Goal: Information Seeking & Learning: Check status

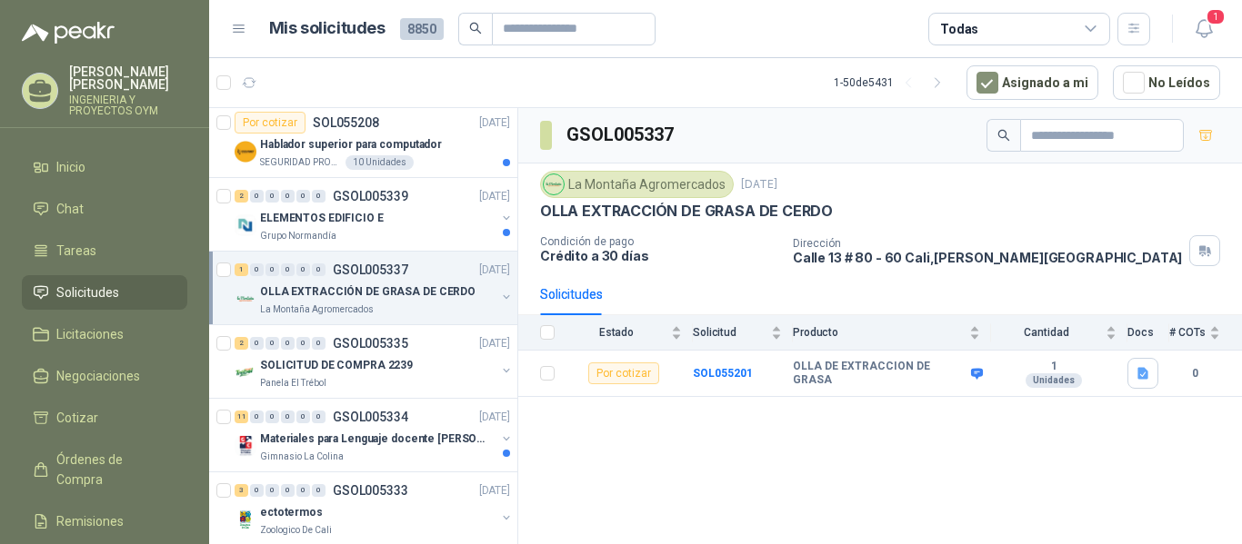
scroll to position [566, 0]
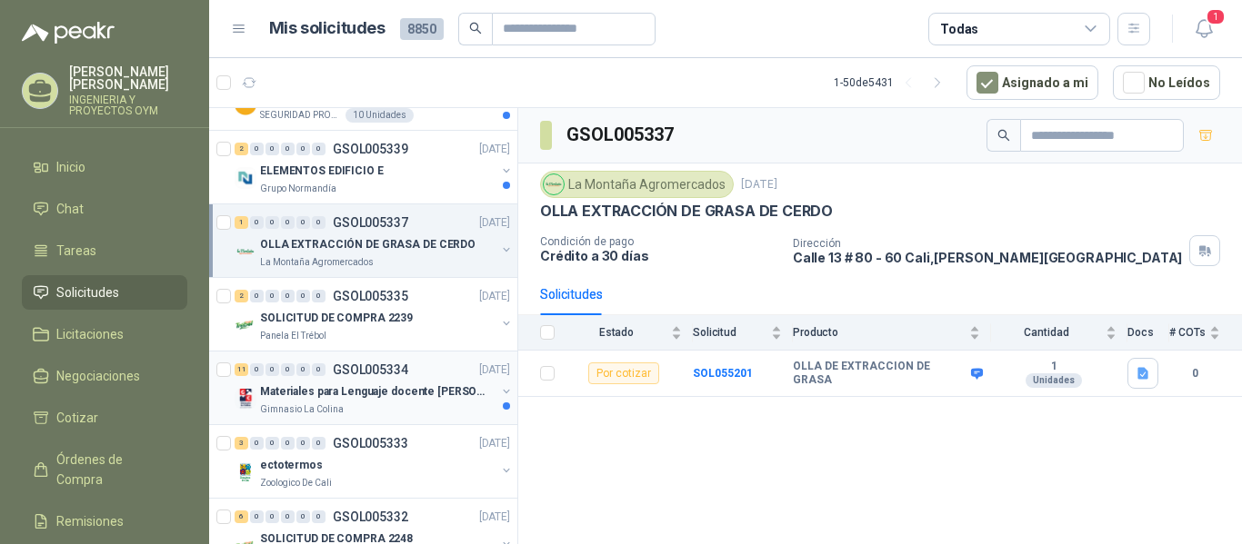
click at [375, 408] on div "Gimnasio La Colina" at bounding box center [377, 410] width 235 height 15
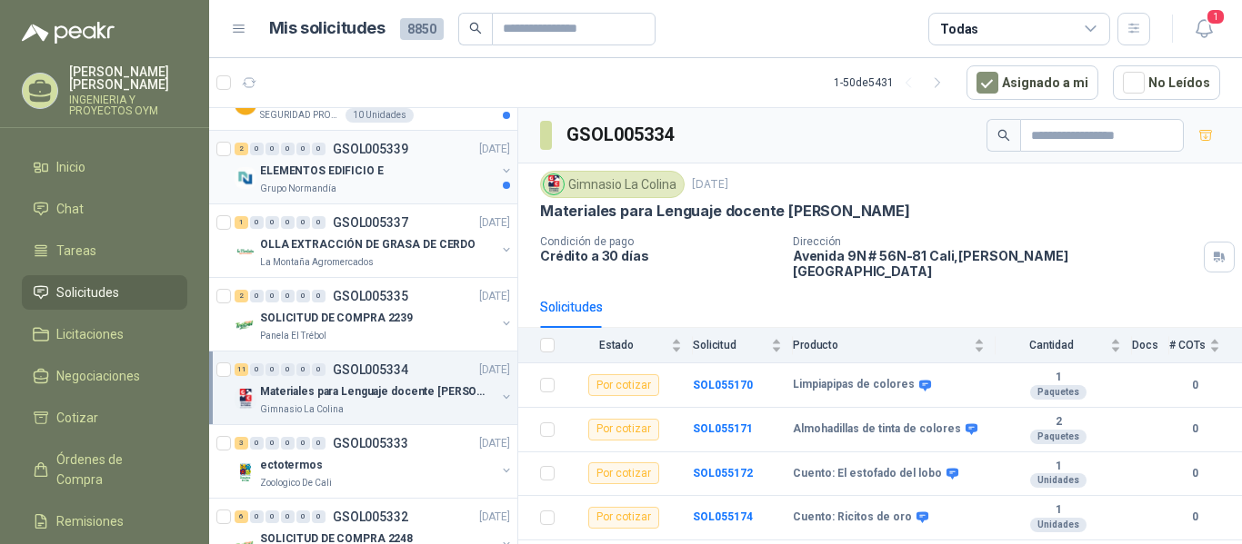
click at [381, 182] on div "Grupo Normandía" at bounding box center [377, 189] width 235 height 15
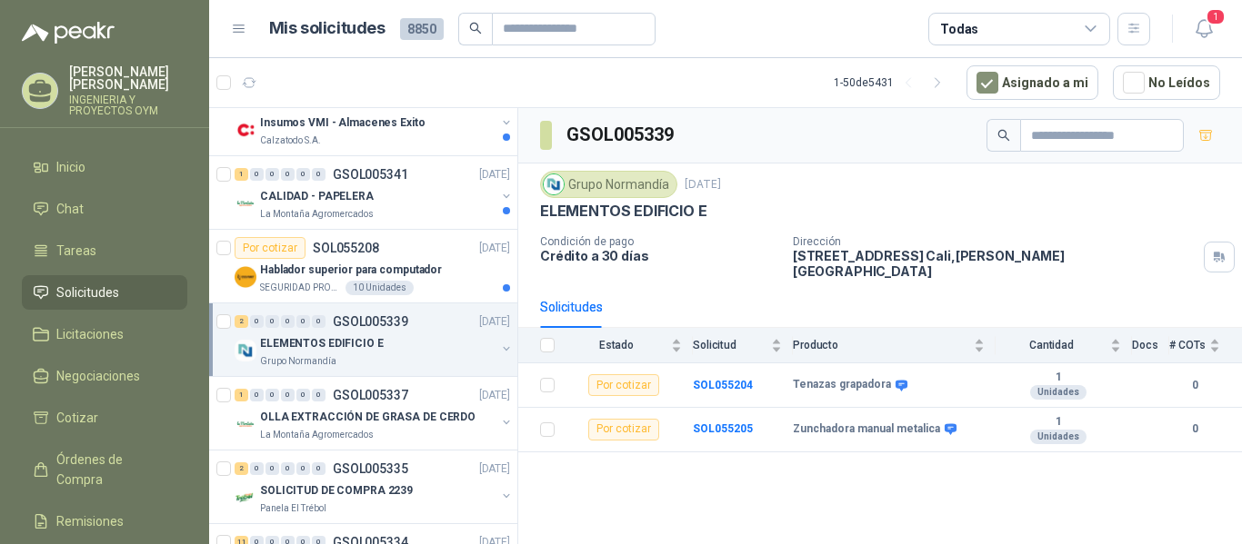
scroll to position [377, 0]
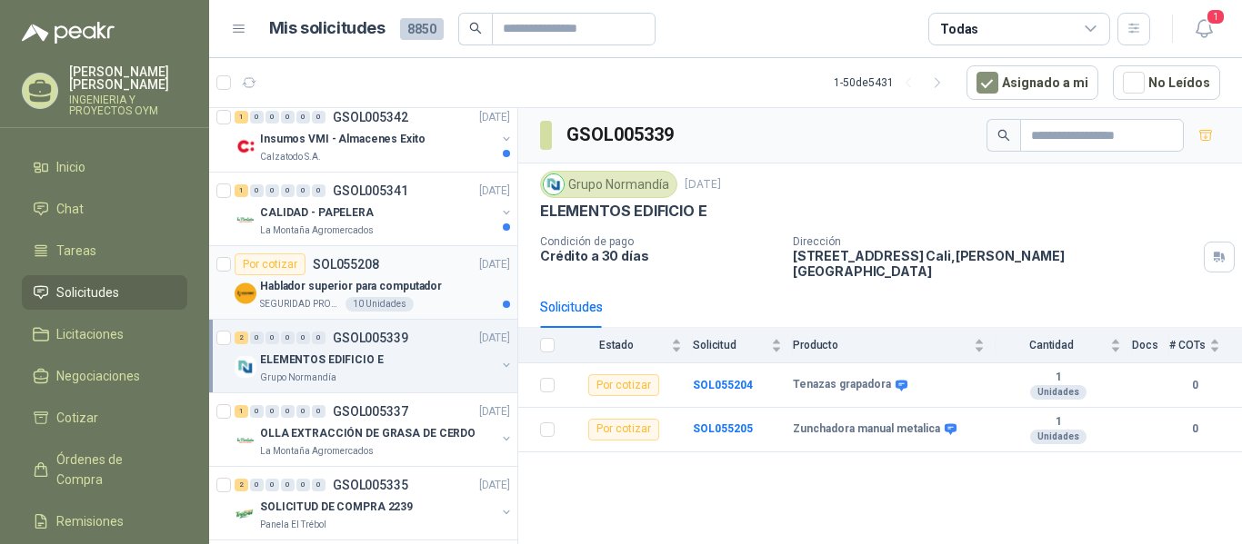
click at [363, 285] on p "Hablador superior para computador" at bounding box center [351, 286] width 182 height 17
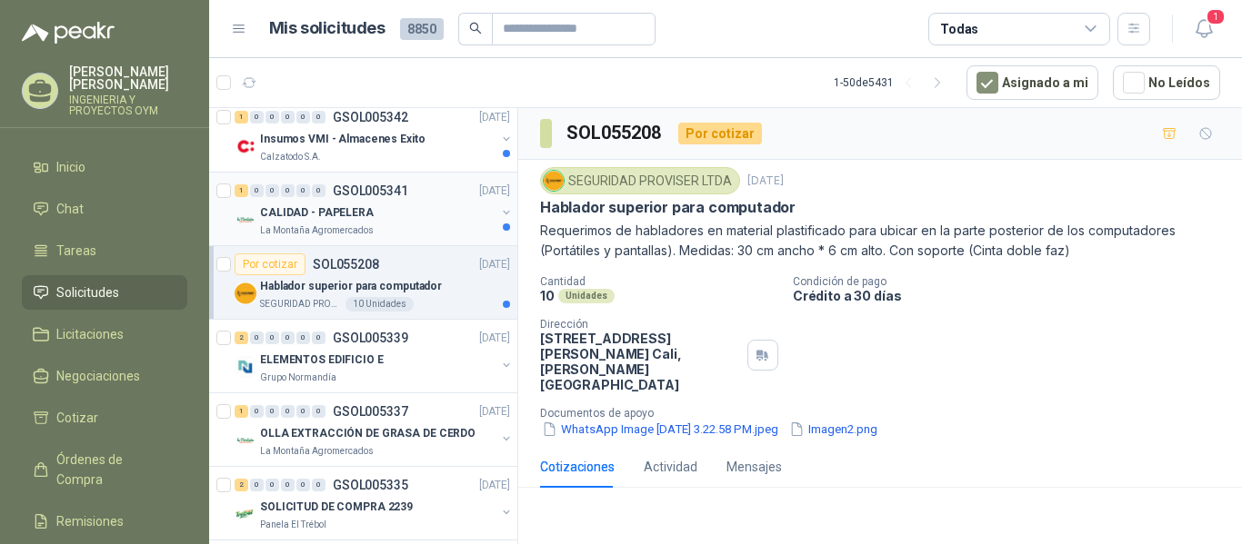
click at [389, 196] on p "GSOL005341" at bounding box center [370, 191] width 75 height 13
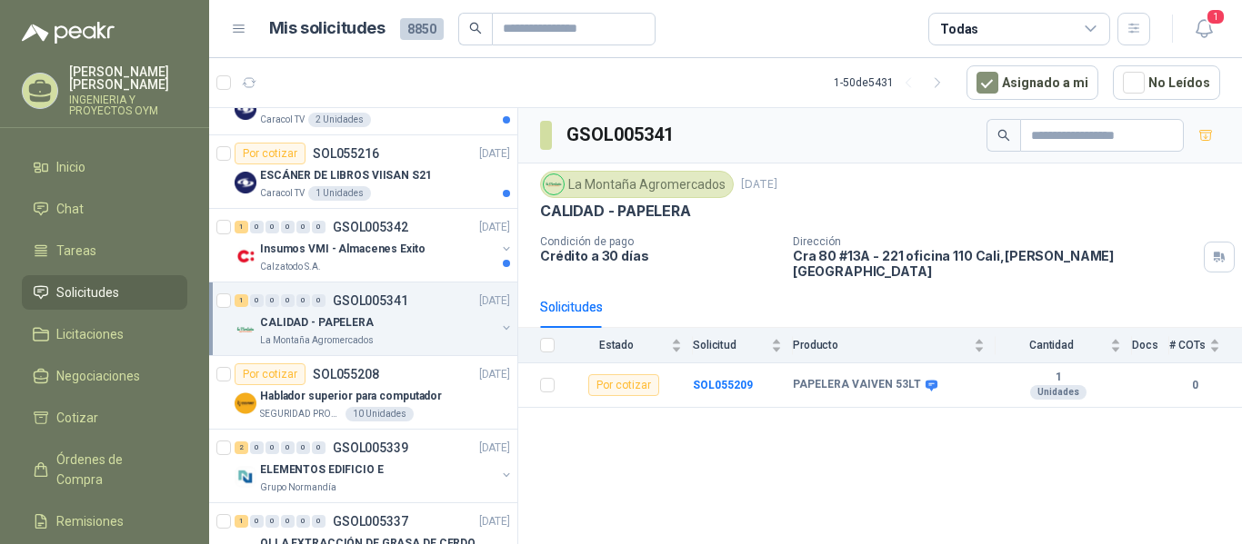
scroll to position [251, 0]
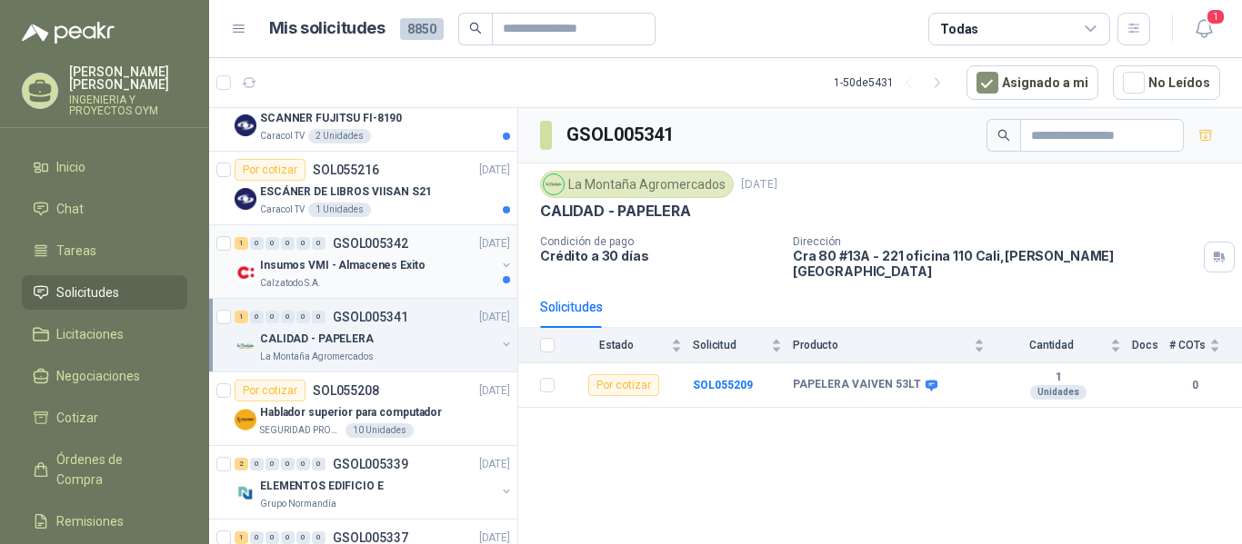
click at [405, 254] on div "1 0 0 0 0 0 GSOL005342 [DATE]" at bounding box center [374, 244] width 279 height 22
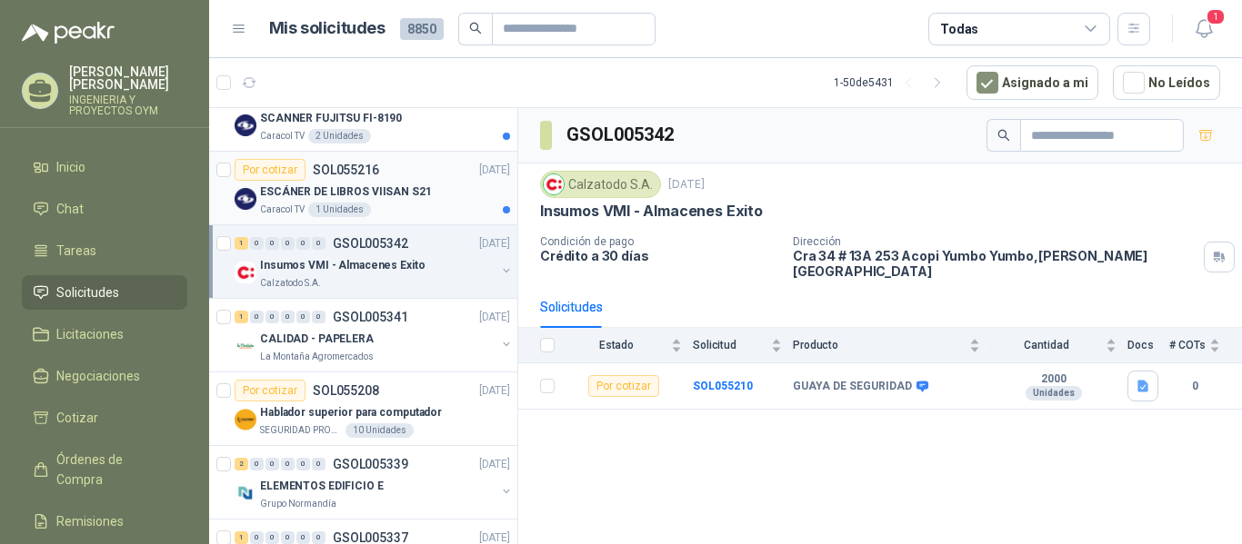
click at [354, 204] on div "1 Unidades" at bounding box center [339, 210] width 63 height 15
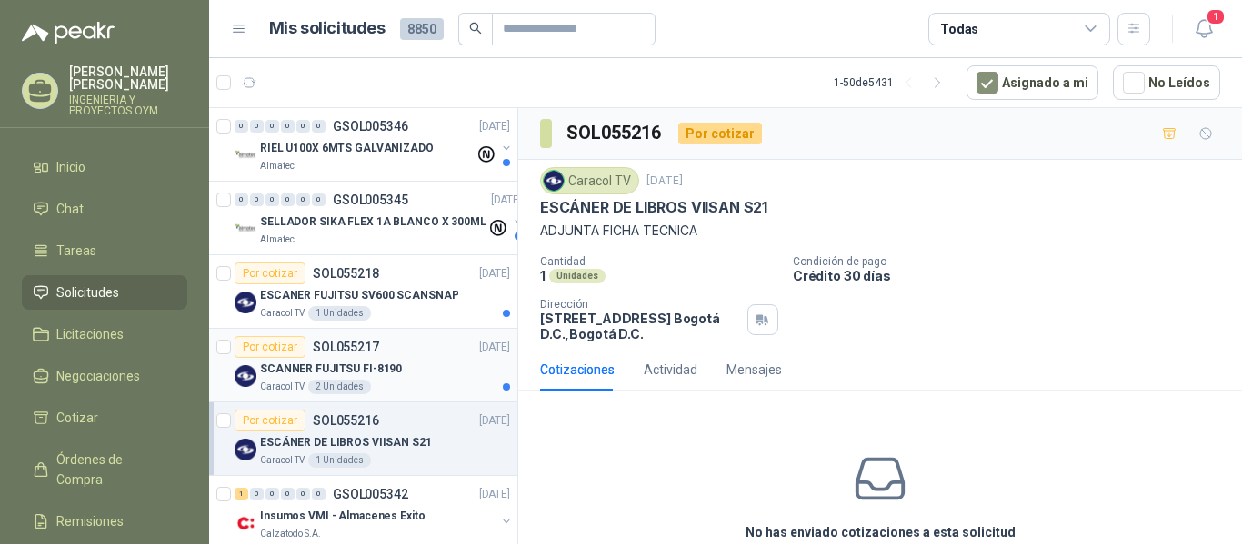
click at [359, 373] on p "SCANNER FUJITSU FI-8190" at bounding box center [331, 369] width 142 height 17
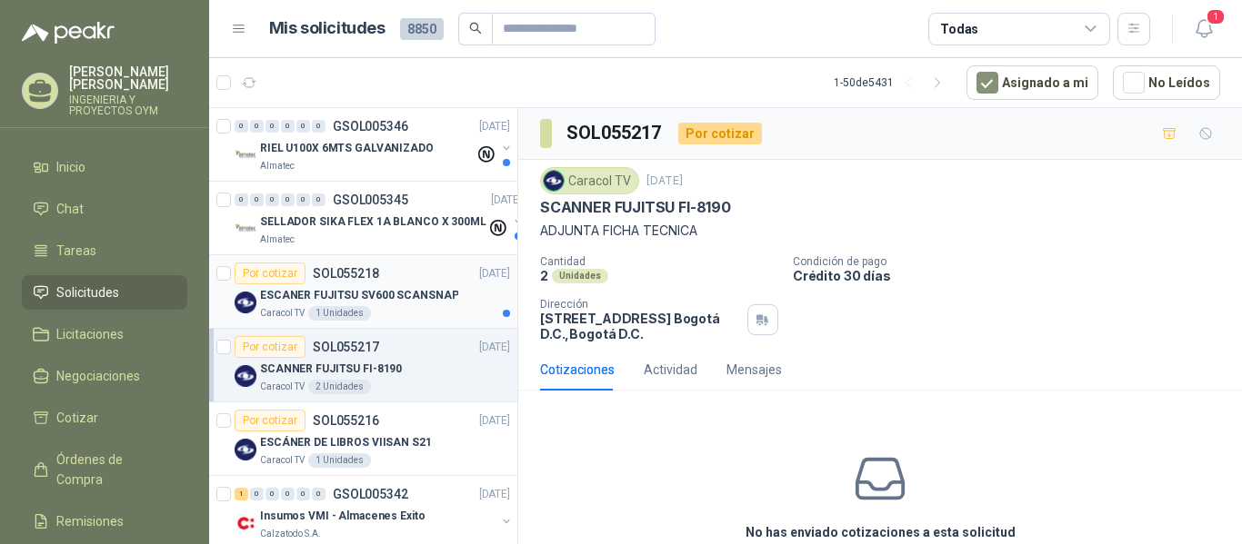
click at [414, 277] on div "Por cotizar SOL055218 [DATE]" at bounding box center [372, 274] width 275 height 22
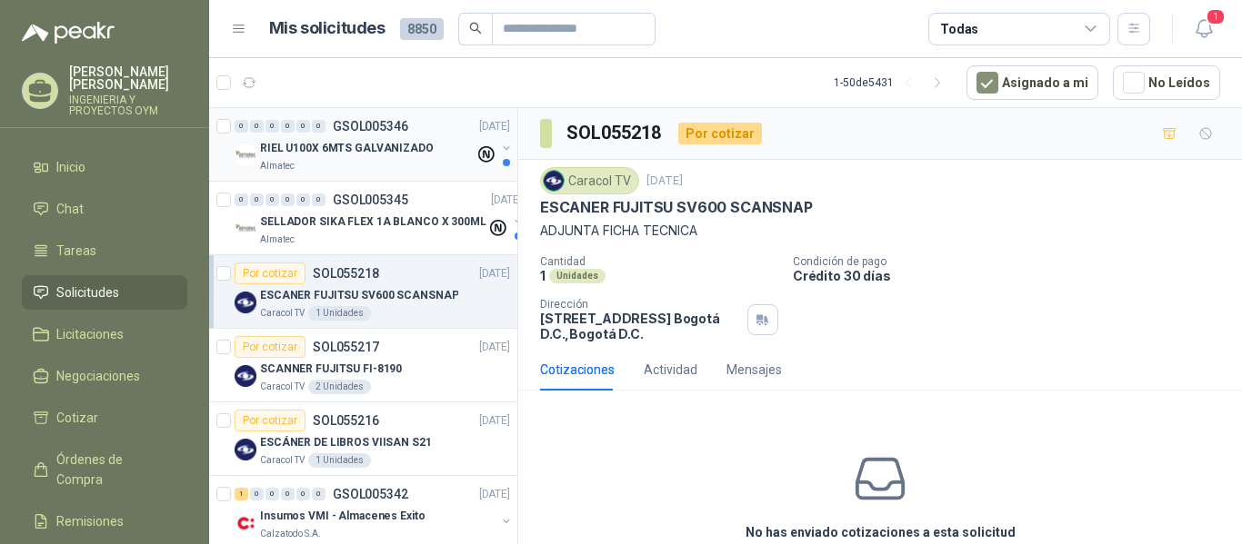
click at [403, 155] on p "RIEL U100X 6MTS GALVANIZADO" at bounding box center [347, 148] width 174 height 17
